Goal: Task Accomplishment & Management: Use online tool/utility

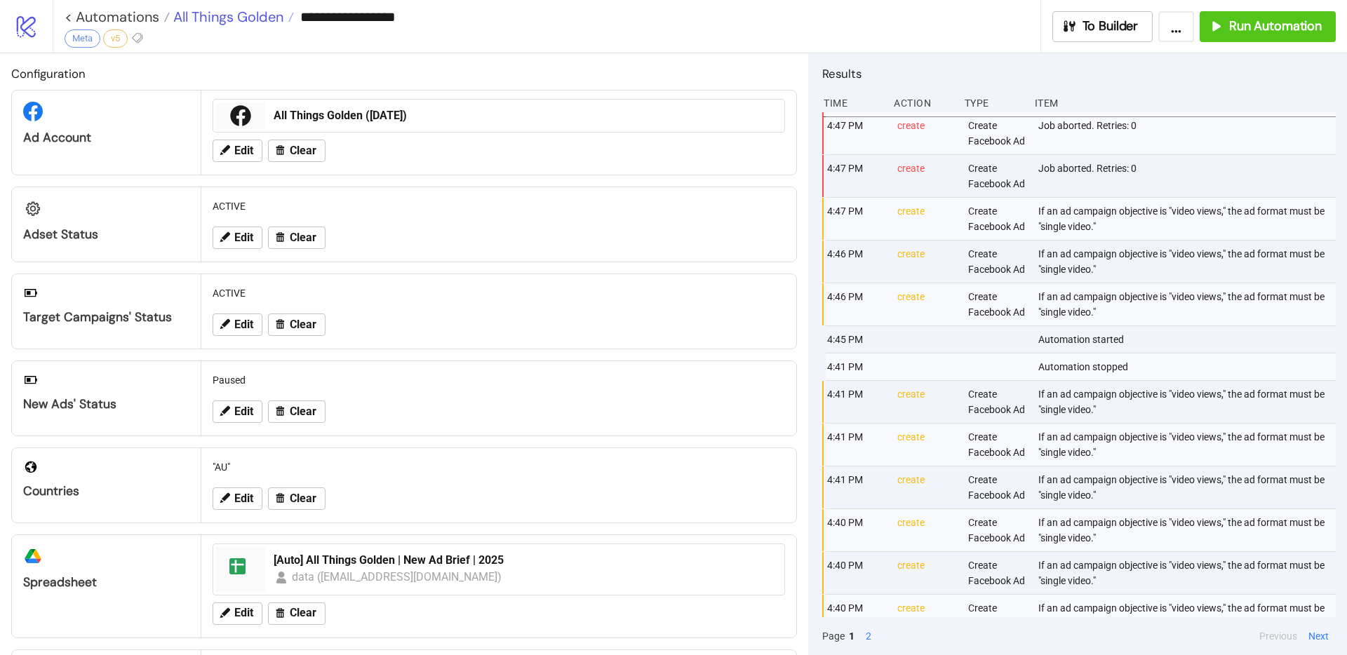
click at [205, 13] on span "All Things Golden" at bounding box center [227, 17] width 114 height 18
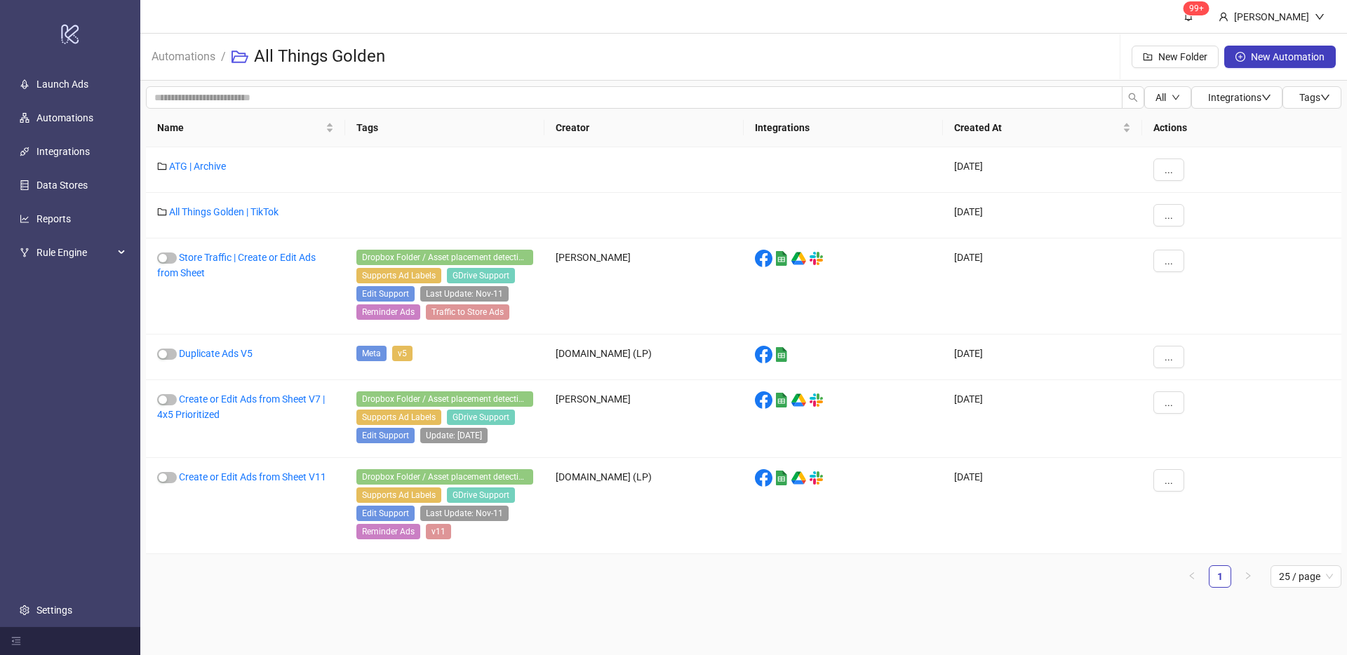
click at [190, 45] on li "Automations" at bounding box center [184, 56] width 64 height 45
click at [189, 55] on link "Automations" at bounding box center [183, 55] width 69 height 15
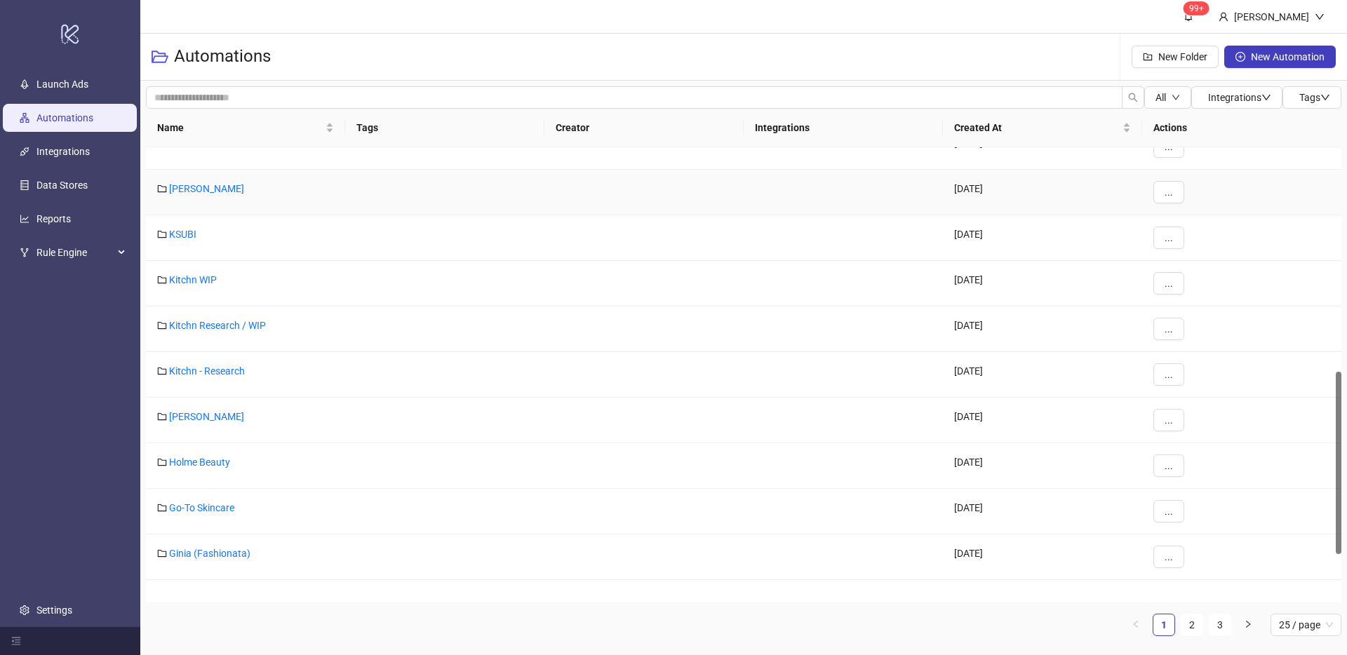
scroll to position [685, 0]
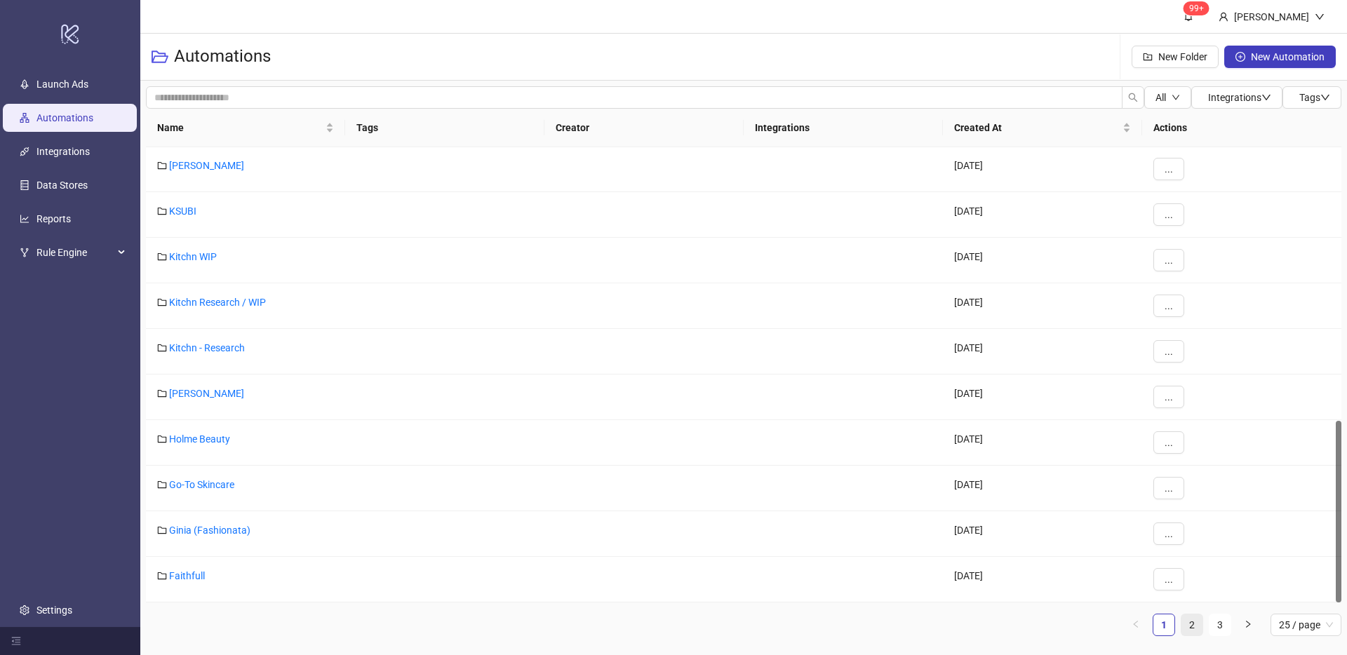
click at [1189, 624] on link "2" at bounding box center [1192, 625] width 21 height 21
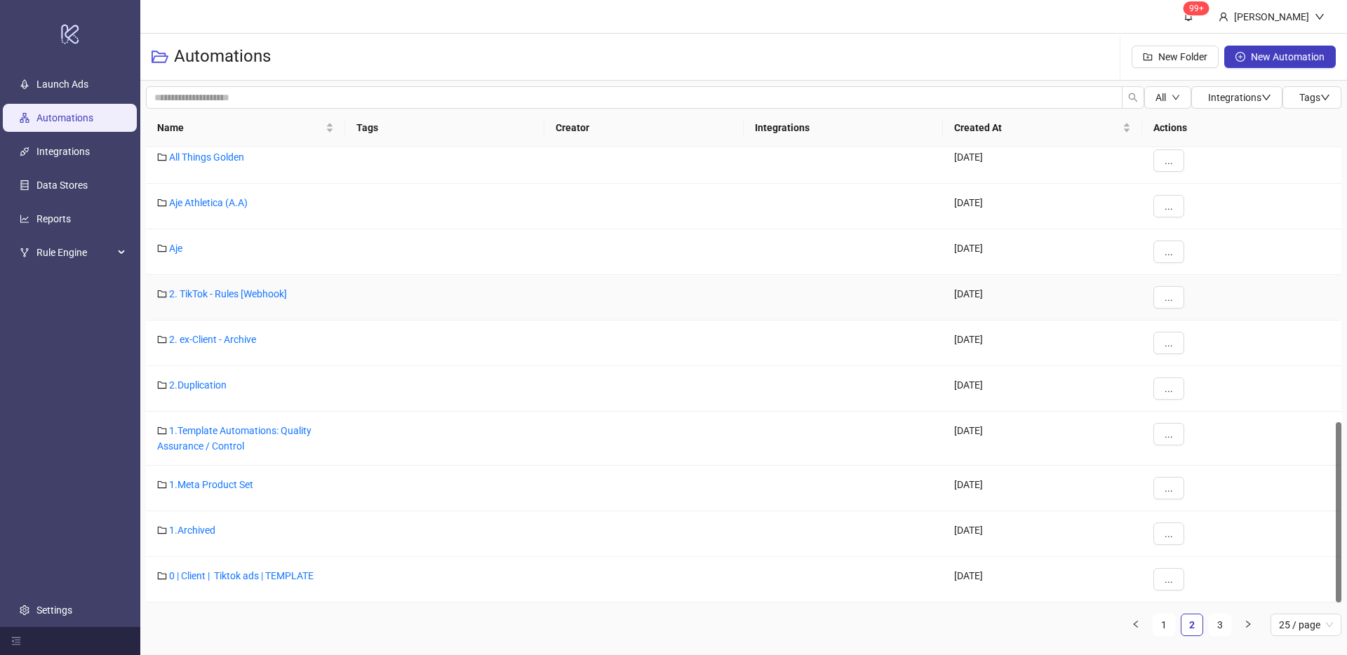
scroll to position [693, 0]
click at [1161, 629] on link "1" at bounding box center [1163, 625] width 21 height 21
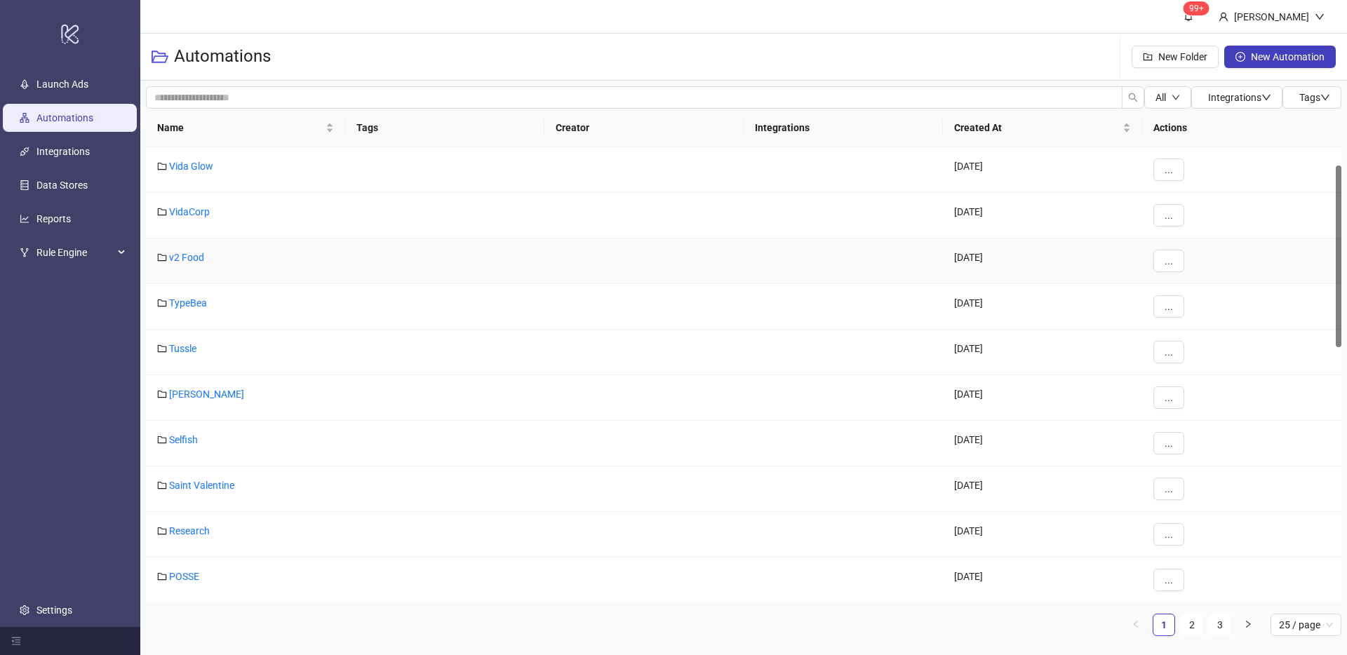
scroll to position [0, 0]
click at [1183, 624] on link "2" at bounding box center [1192, 625] width 21 height 21
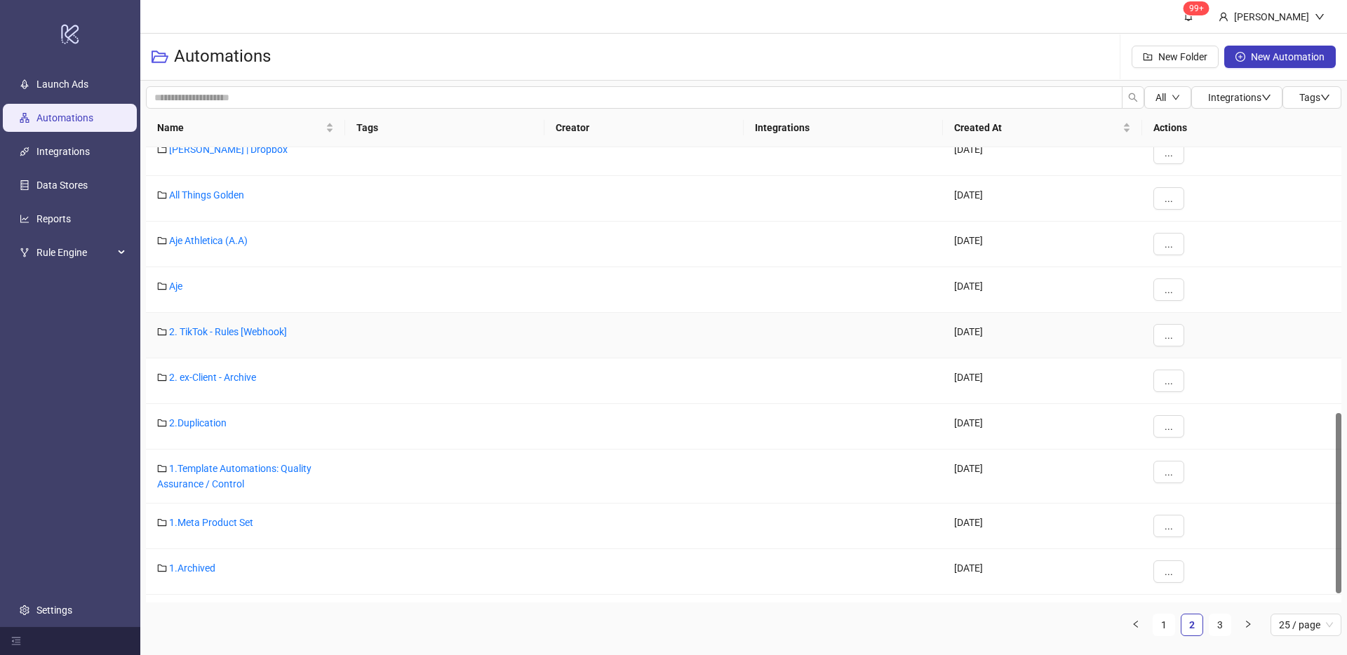
scroll to position [693, 0]
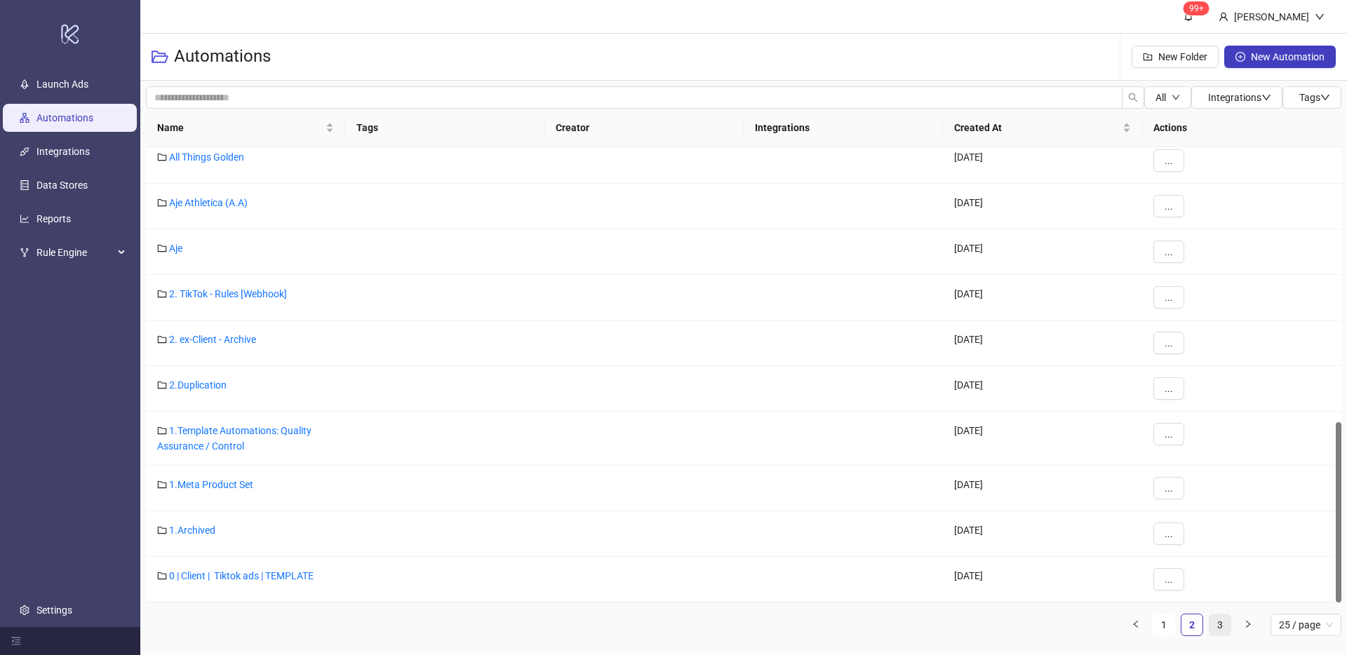
click at [1226, 622] on link "3" at bounding box center [1220, 625] width 21 height 21
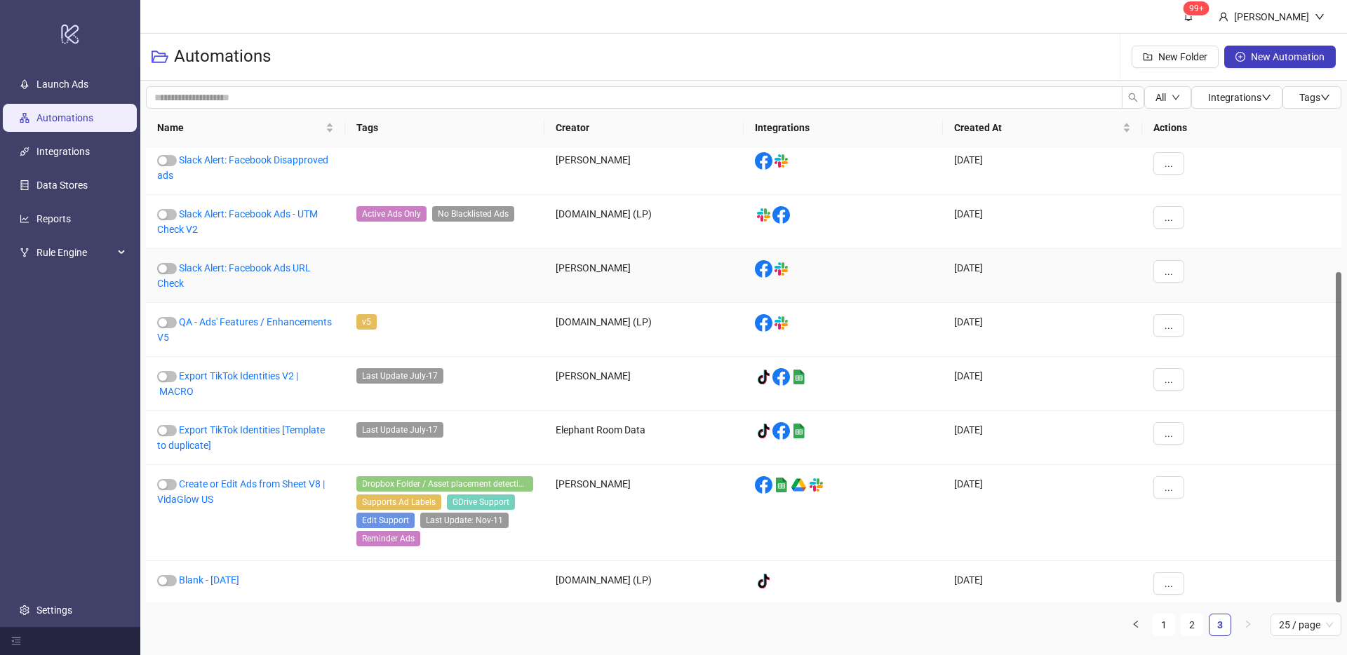
scroll to position [171, 0]
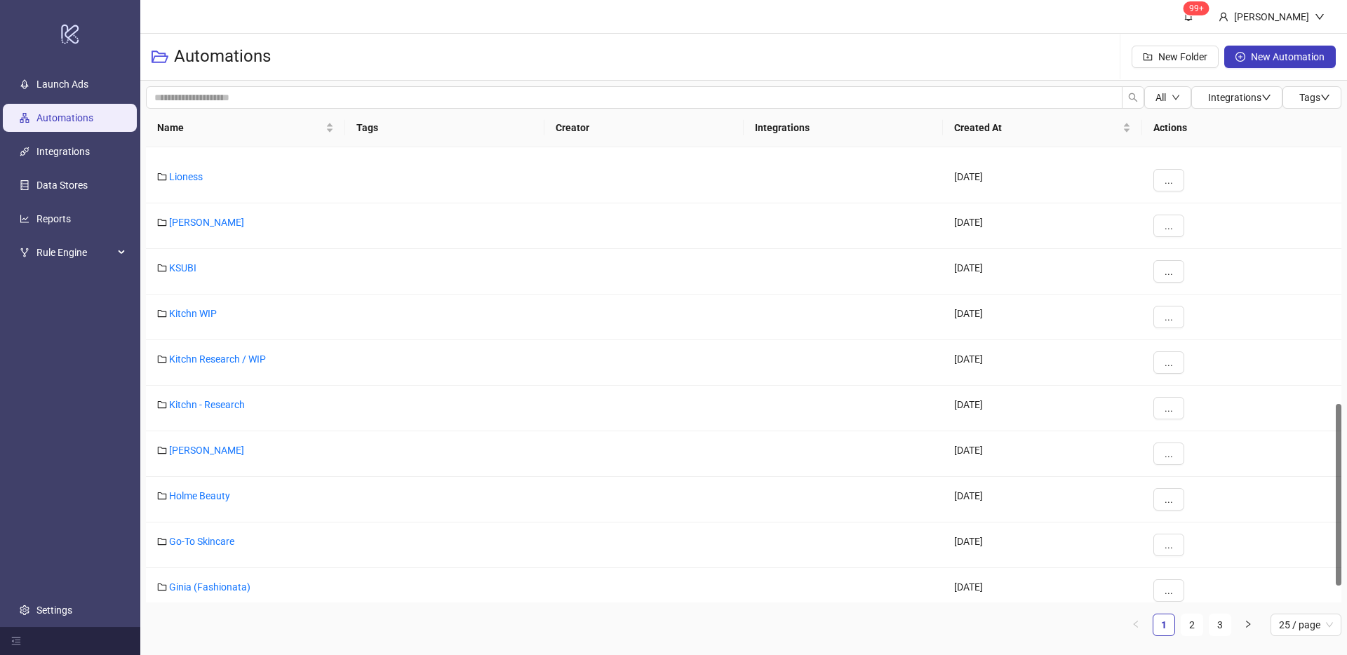
scroll to position [685, 0]
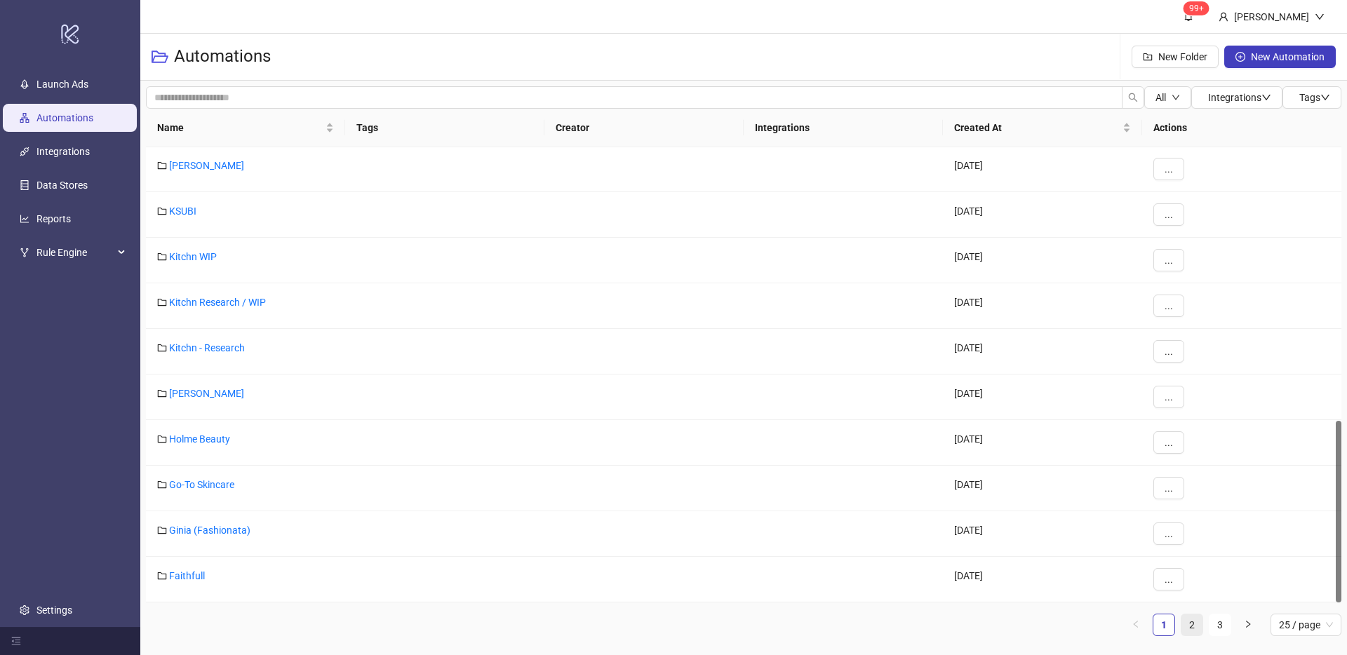
click at [1191, 626] on link "2" at bounding box center [1192, 625] width 21 height 21
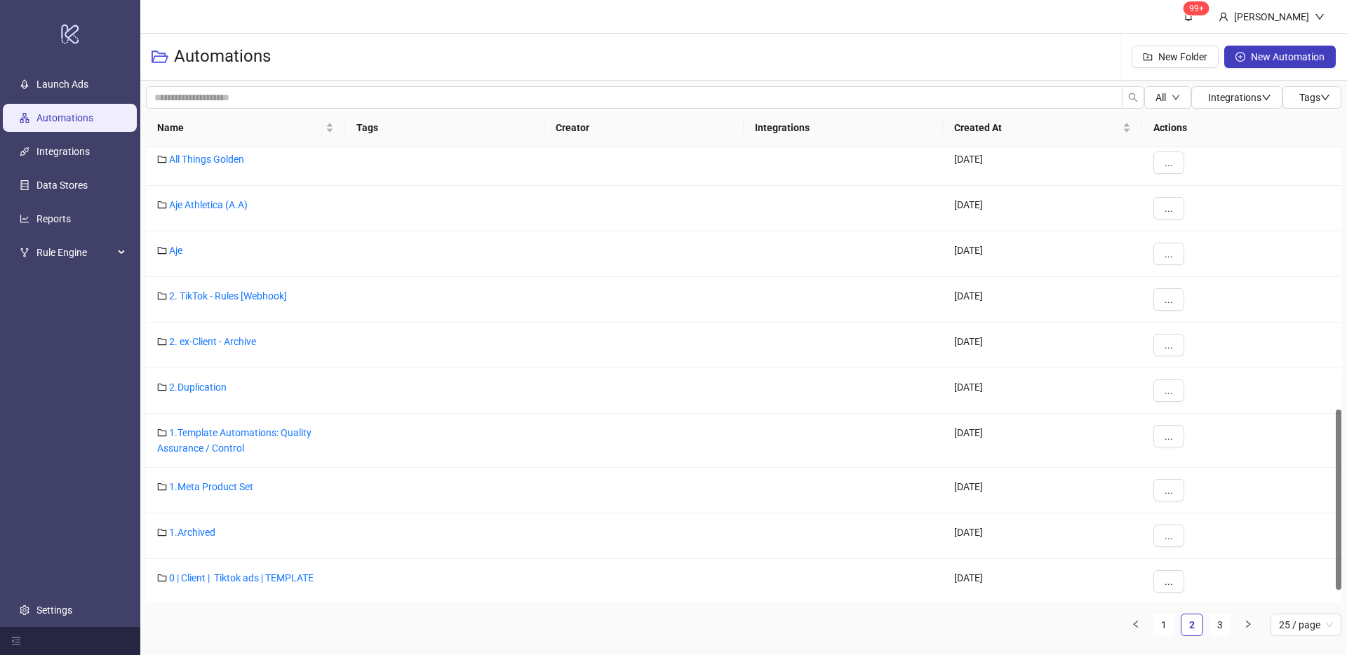
scroll to position [693, 0]
click at [1292, 630] on span "25 / page" at bounding box center [1306, 625] width 54 height 21
click at [1297, 607] on div "100 / page" at bounding box center [1305, 597] width 65 height 22
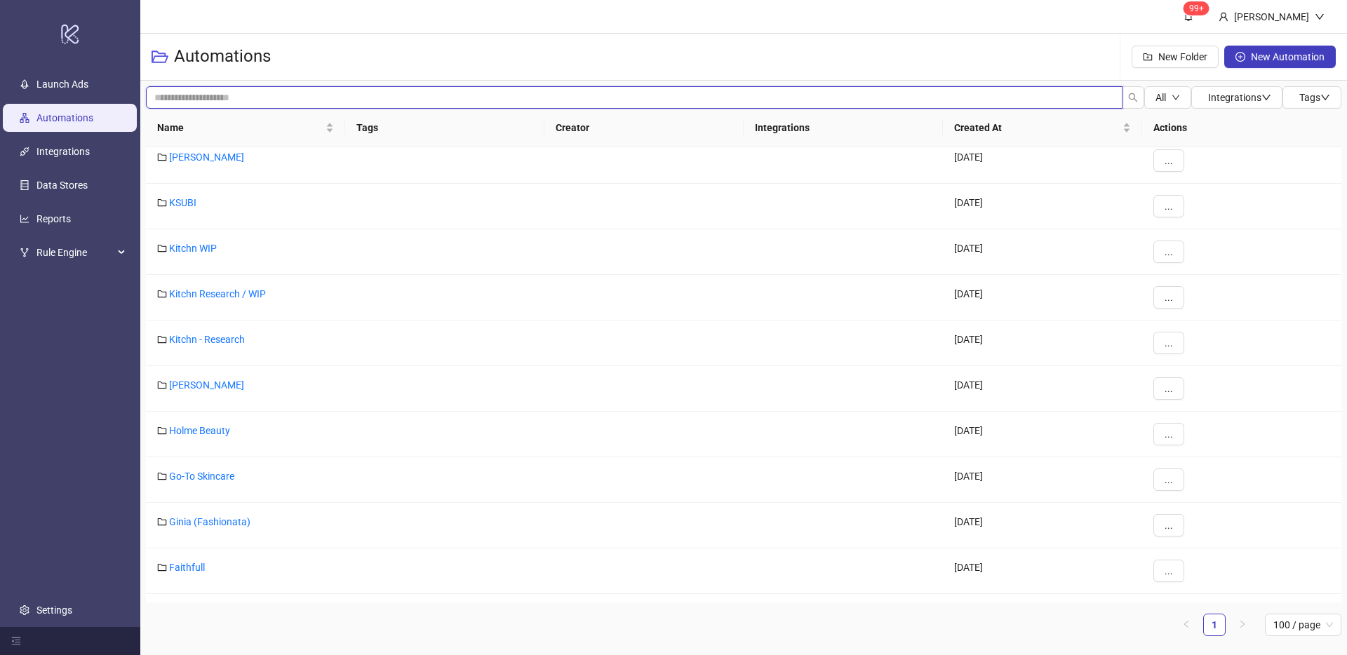
click at [417, 95] on input "search" at bounding box center [634, 97] width 977 height 22
type input "***"
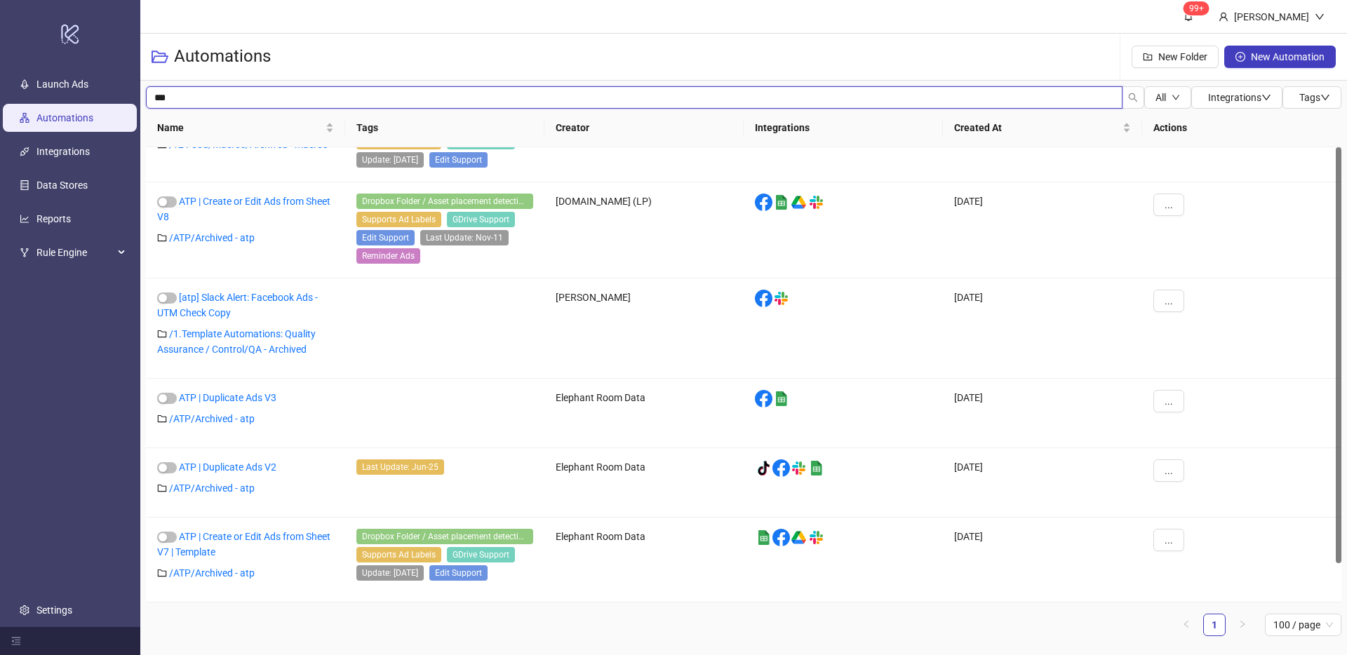
scroll to position [0, 0]
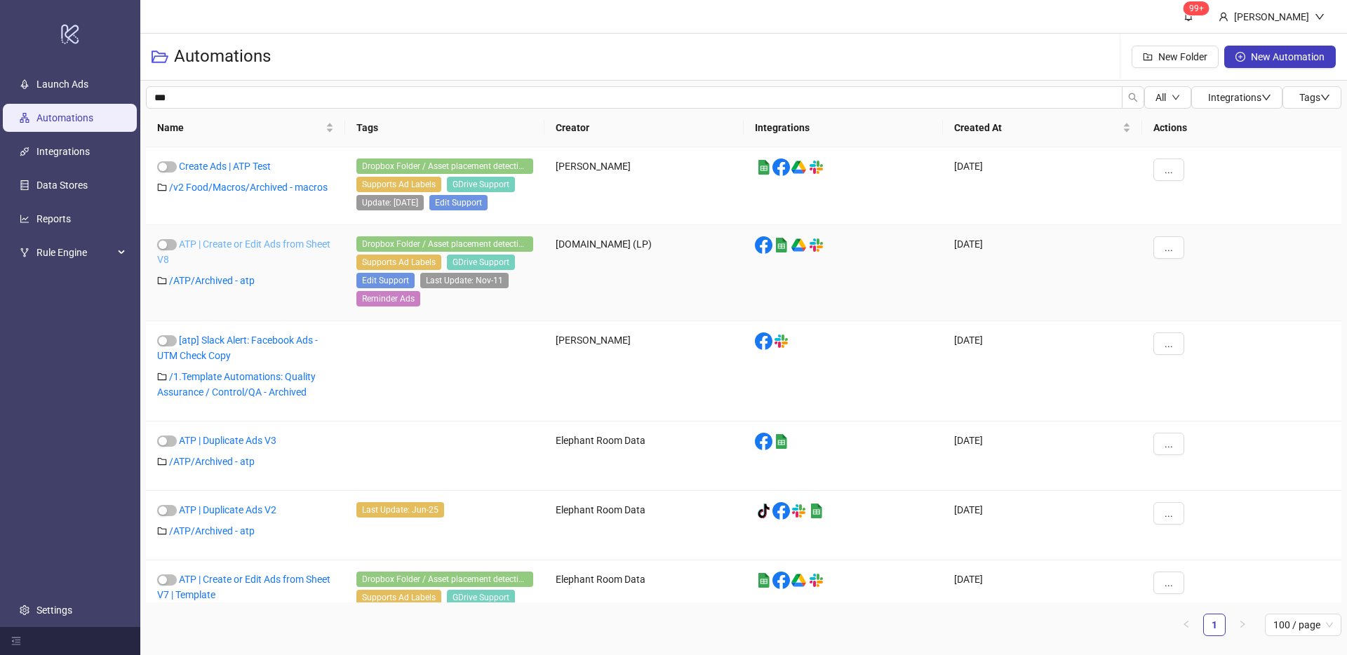
click at [255, 246] on link "ATP | Create or Edit Ads from Sheet V8" at bounding box center [243, 252] width 173 height 27
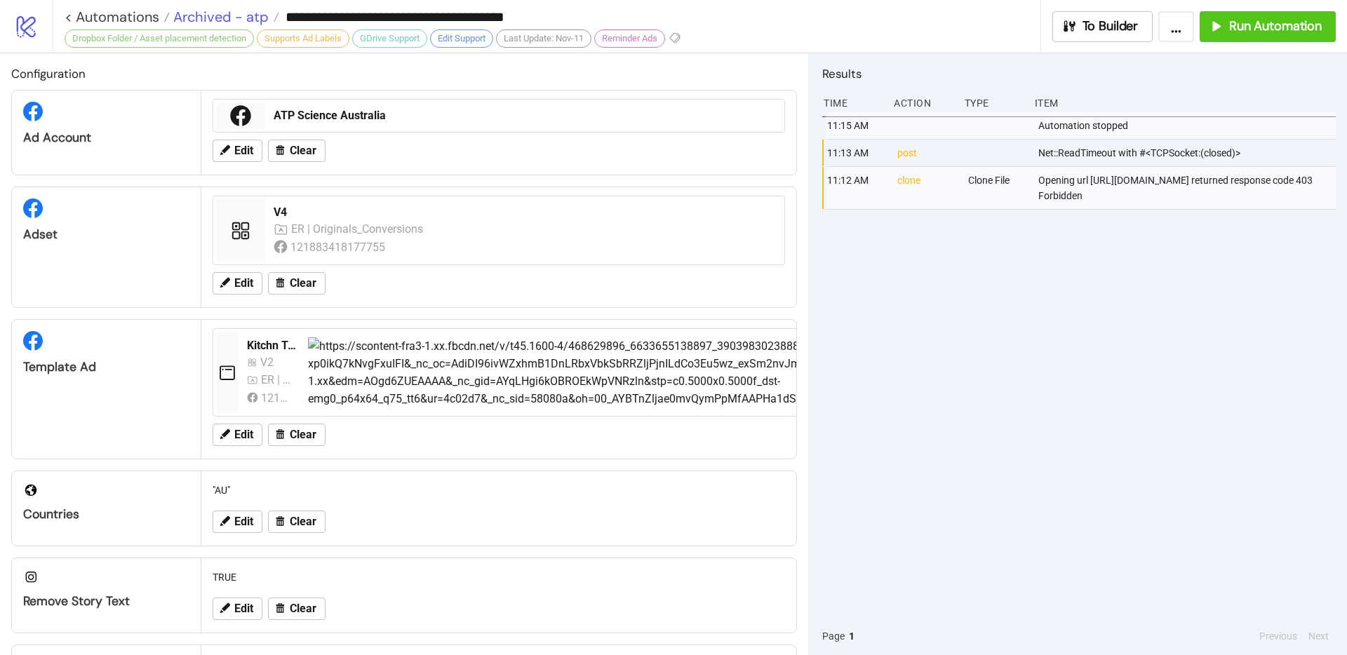
click at [219, 15] on span "Archived - atp" at bounding box center [219, 17] width 99 height 18
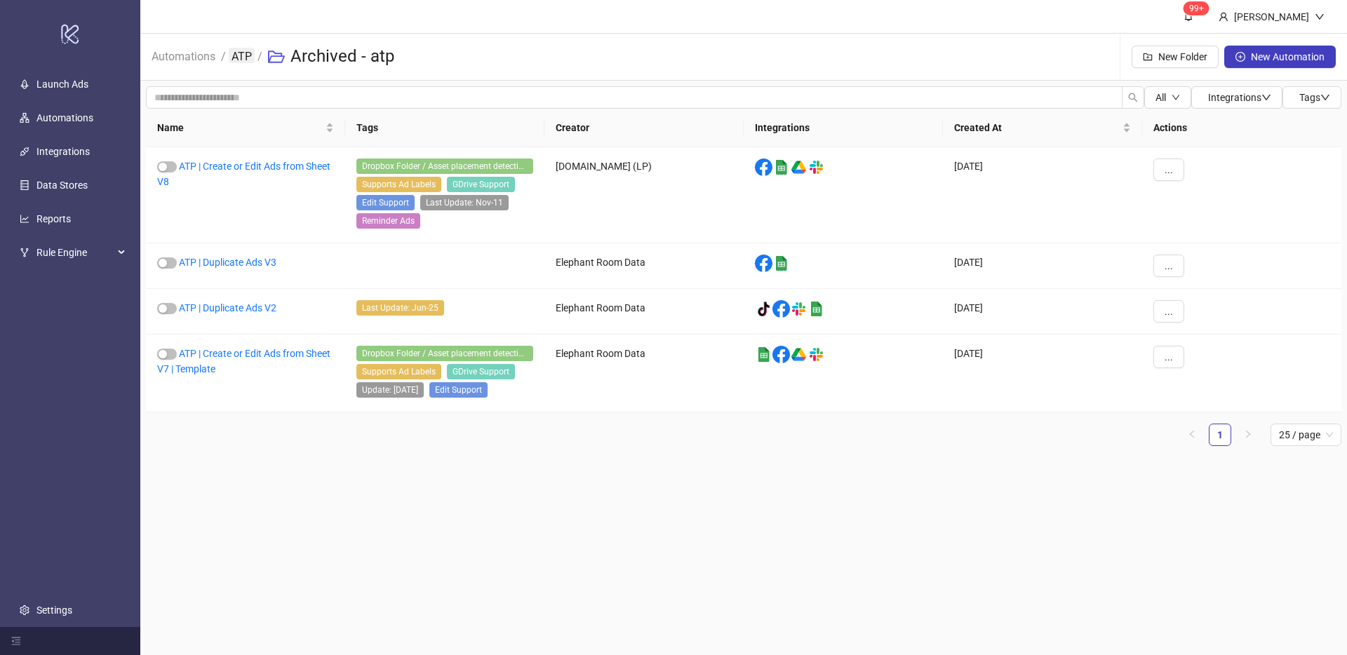
click at [241, 55] on link "ATP" at bounding box center [242, 55] width 26 height 15
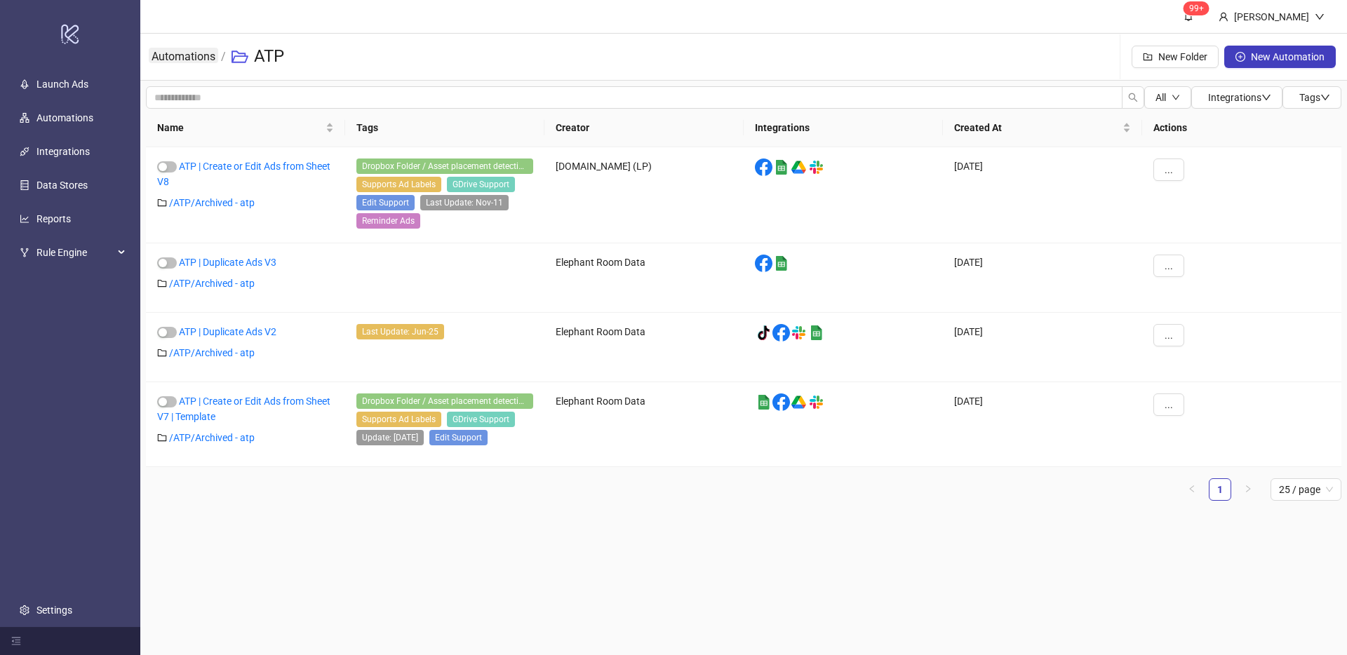
click at [186, 60] on link "Automations" at bounding box center [183, 55] width 69 height 15
click at [246, 57] on icon "folder-open" at bounding box center [240, 56] width 17 height 17
click at [263, 57] on h3 "ATP" at bounding box center [269, 57] width 30 height 22
click at [245, 57] on icon "folder-open" at bounding box center [240, 56] width 17 height 17
click at [267, 57] on h3 "ATP" at bounding box center [269, 57] width 30 height 22
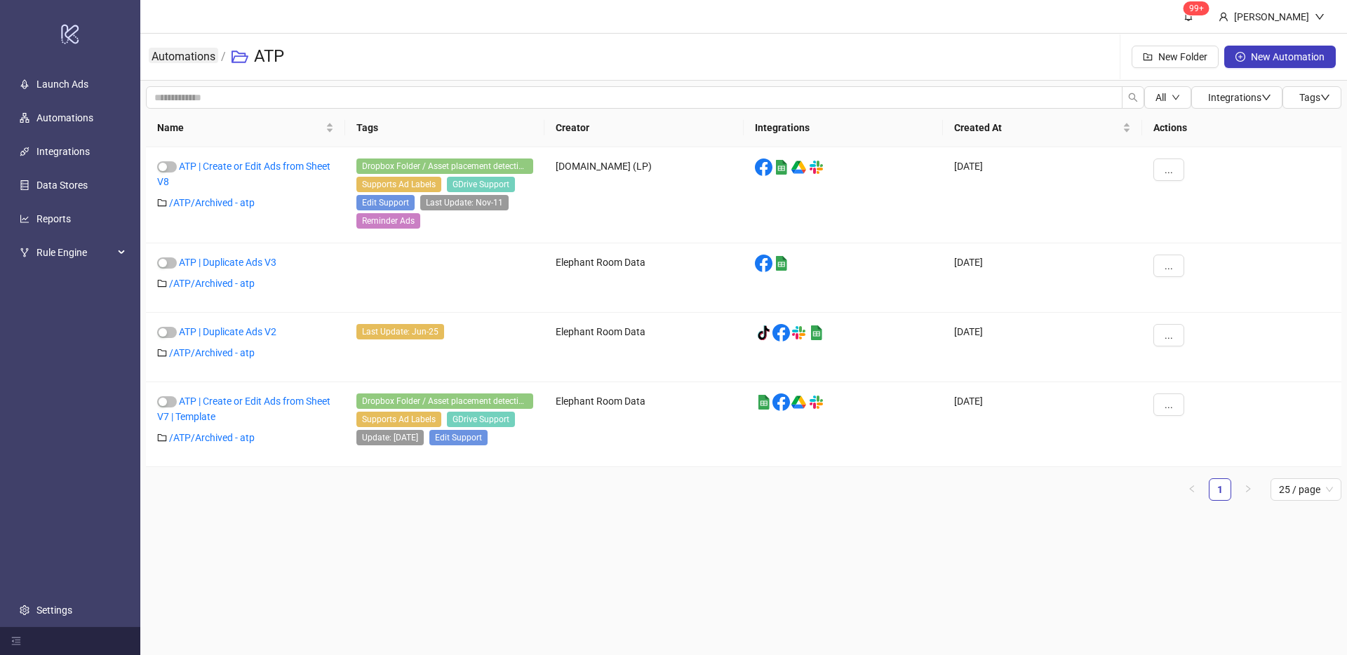
click at [183, 54] on link "Automations" at bounding box center [183, 55] width 69 height 15
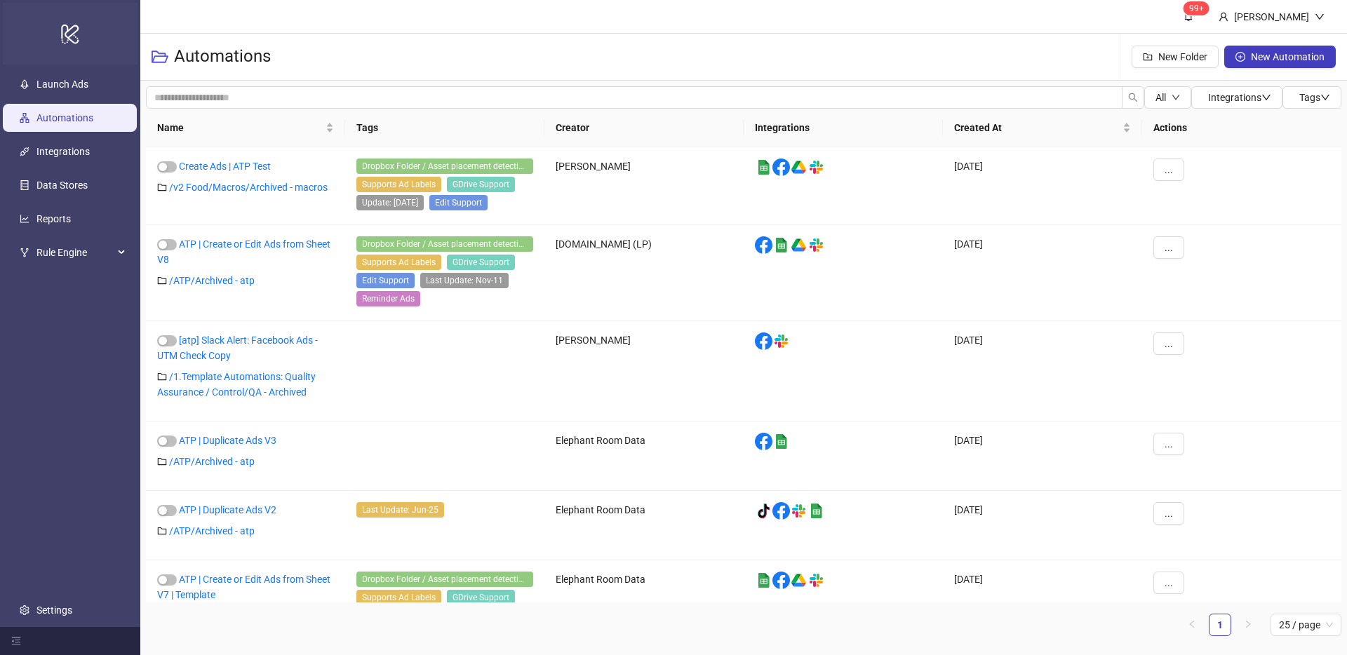
click at [75, 32] on icon at bounding box center [70, 35] width 18 height 20
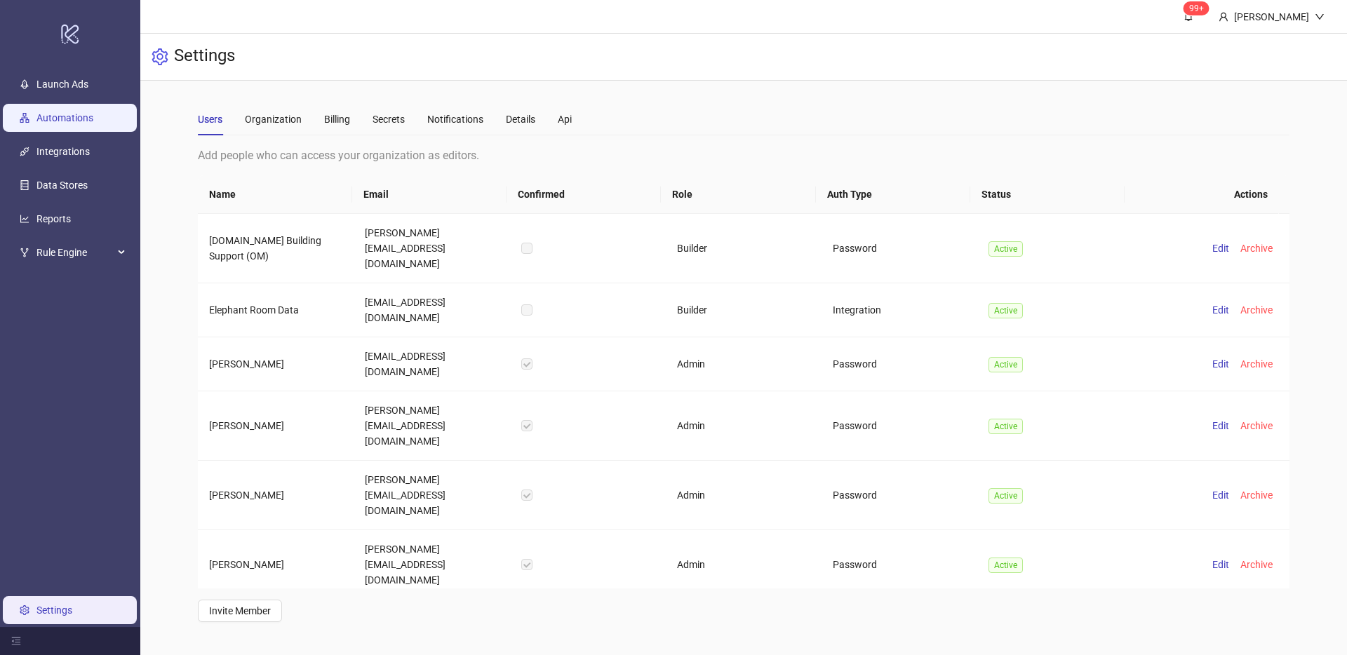
click at [48, 113] on link "Automations" at bounding box center [64, 117] width 57 height 11
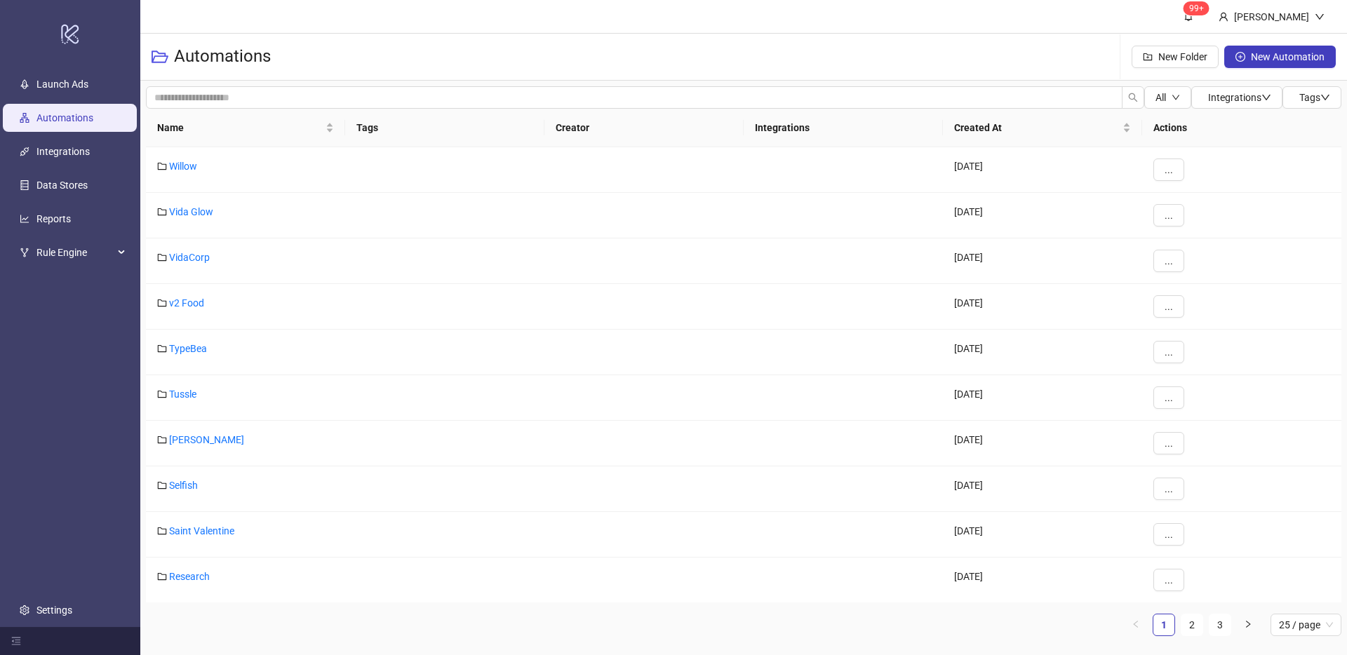
click at [1285, 622] on span "25 / page" at bounding box center [1306, 625] width 54 height 21
click at [1306, 604] on div "100 / page" at bounding box center [1306, 596] width 48 height 15
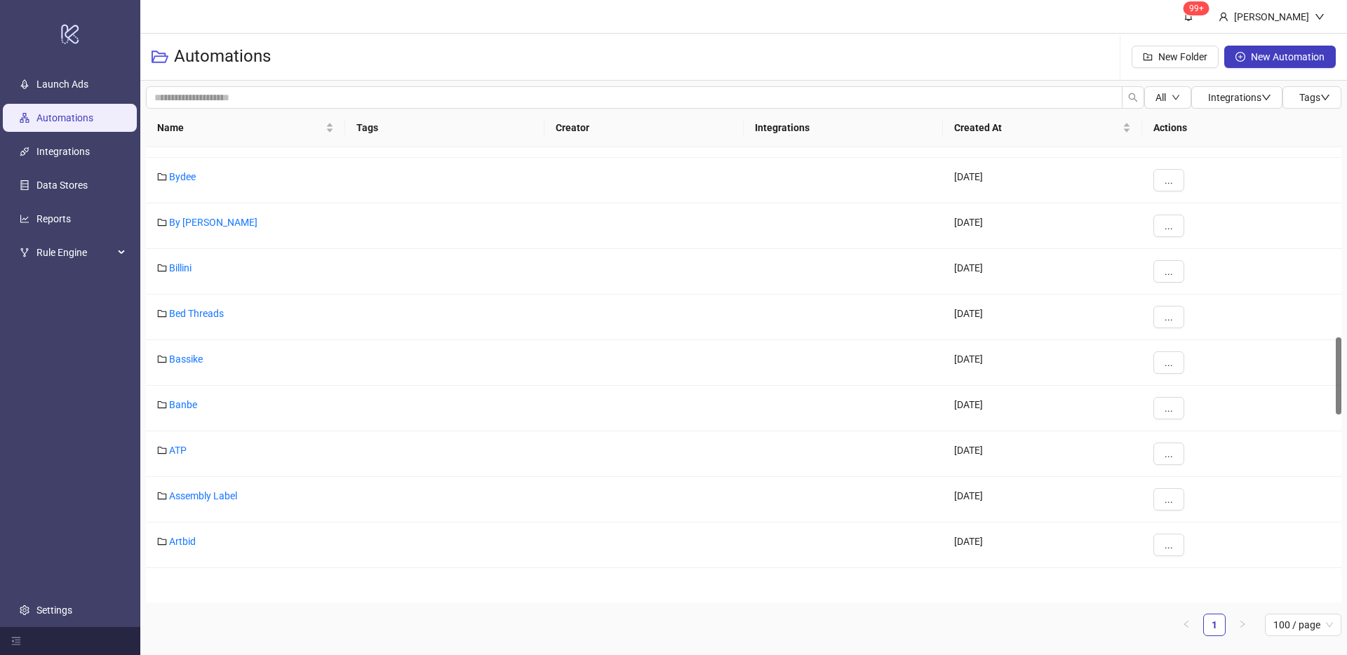
scroll to position [1224, 0]
click at [176, 443] on link "ATP" at bounding box center [178, 446] width 18 height 11
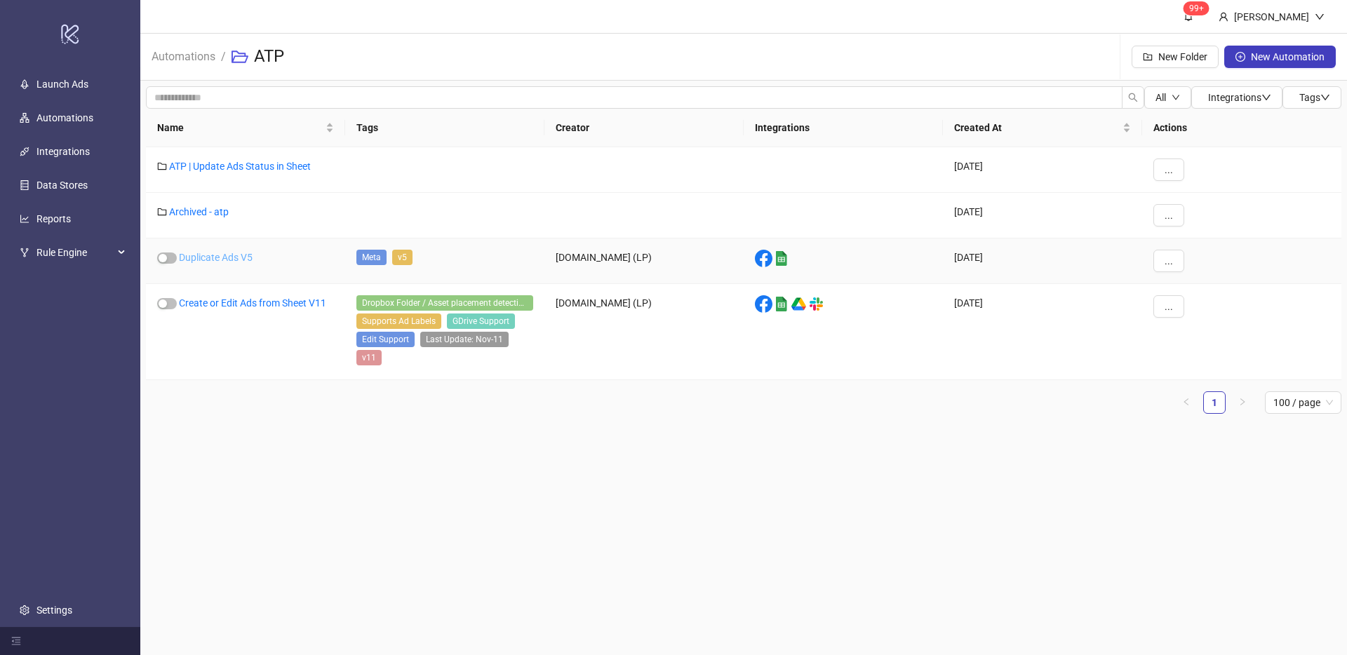
click at [233, 257] on link "Duplicate Ads V5" at bounding box center [216, 257] width 74 height 11
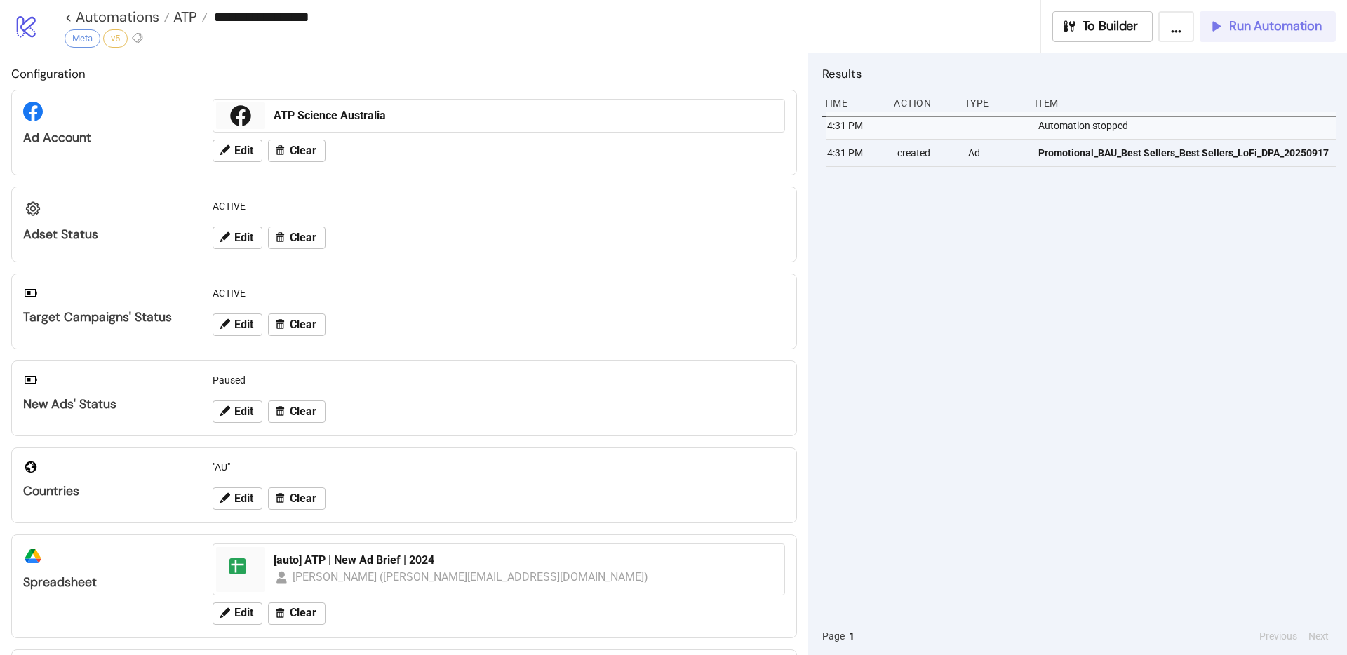
click at [1265, 32] on span "Run Automation" at bounding box center [1275, 26] width 93 height 16
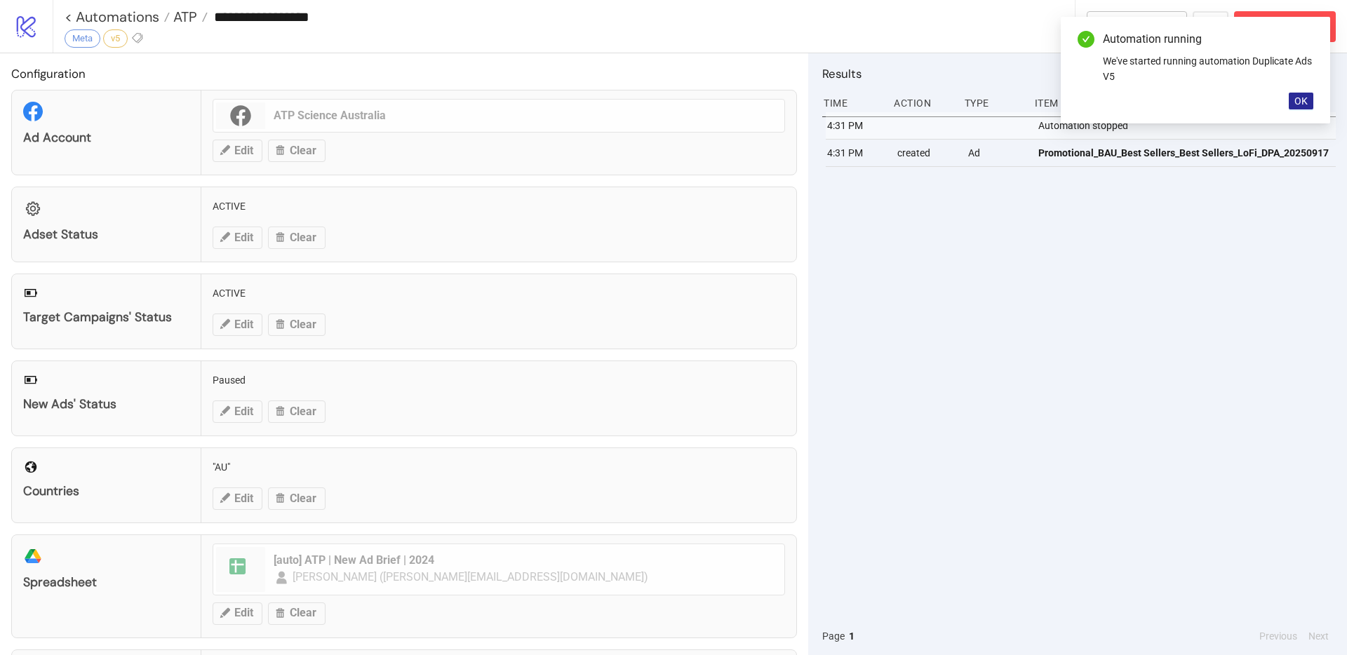
click at [1297, 100] on span "OK" at bounding box center [1301, 100] width 13 height 11
